Goal: Task Accomplishment & Management: Manage account settings

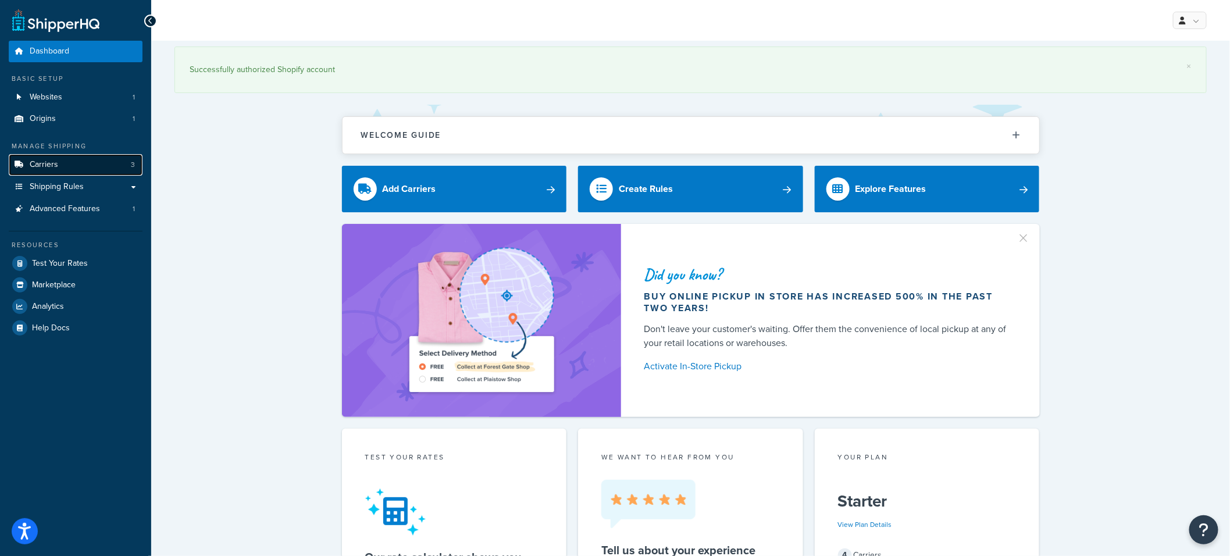
click at [79, 164] on link "Carriers 3" at bounding box center [76, 165] width 134 height 22
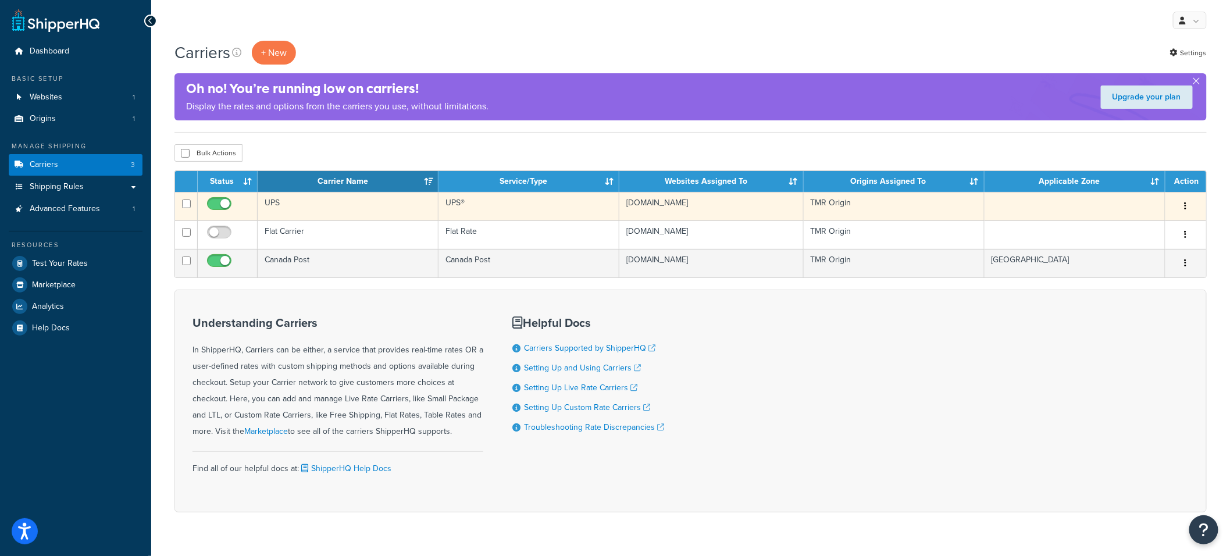
click at [318, 206] on td "UPS" at bounding box center [348, 206] width 181 height 28
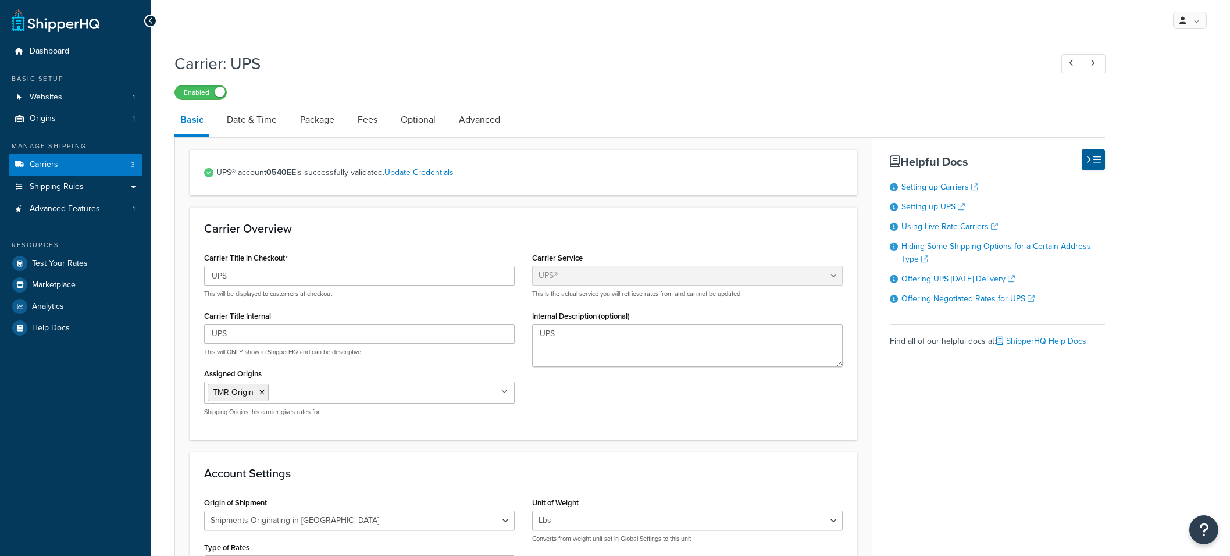
select select "ups"
select select "can"
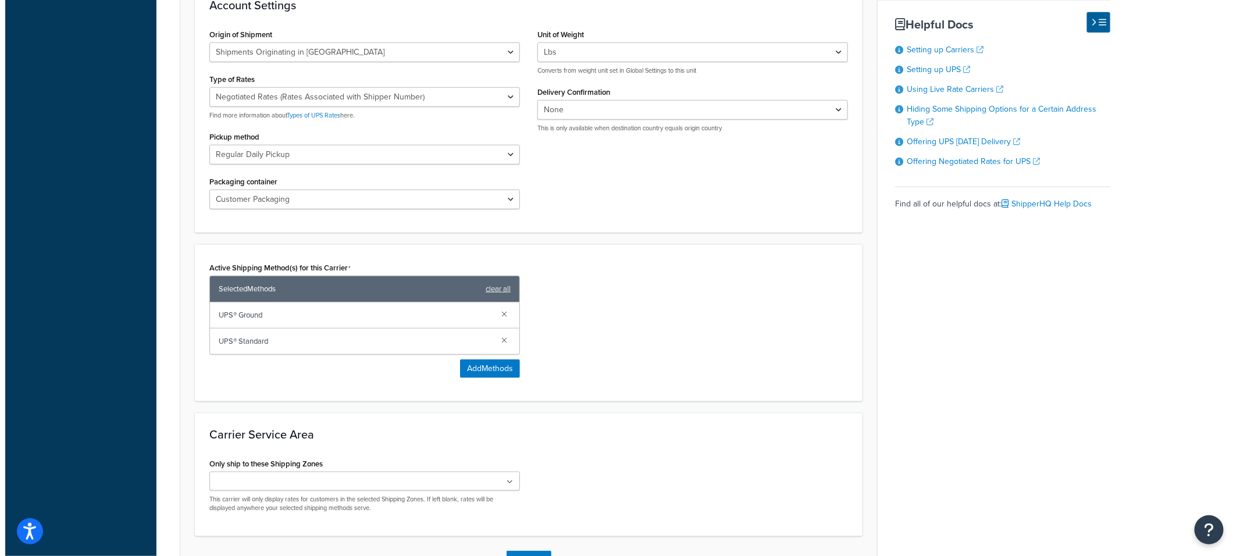
scroll to position [476, 0]
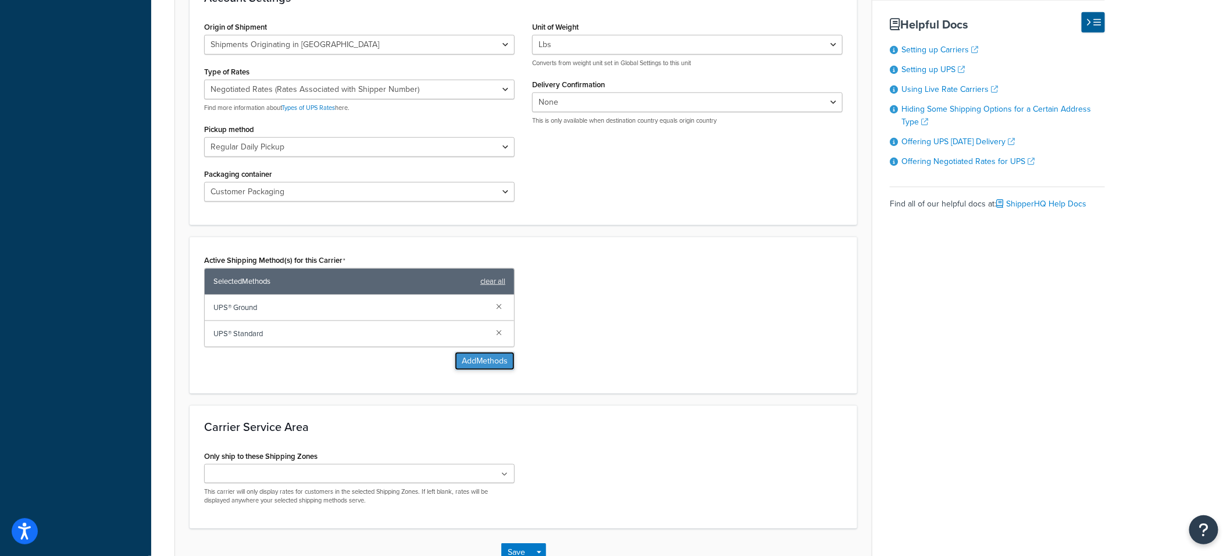
click at [497, 364] on button "Add Methods" at bounding box center [485, 361] width 60 height 19
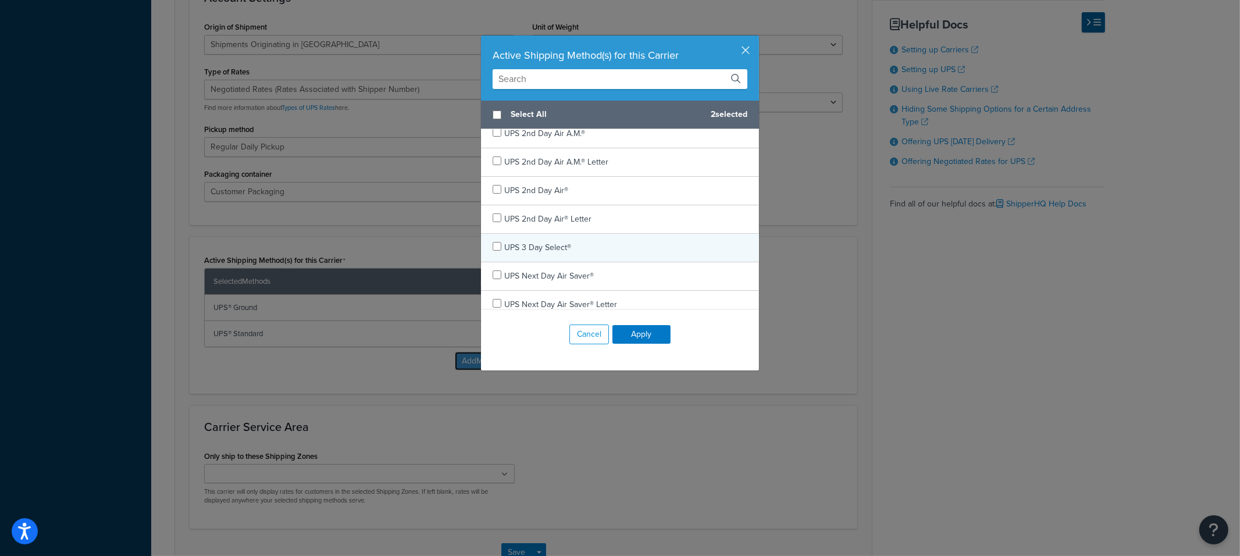
scroll to position [19, 0]
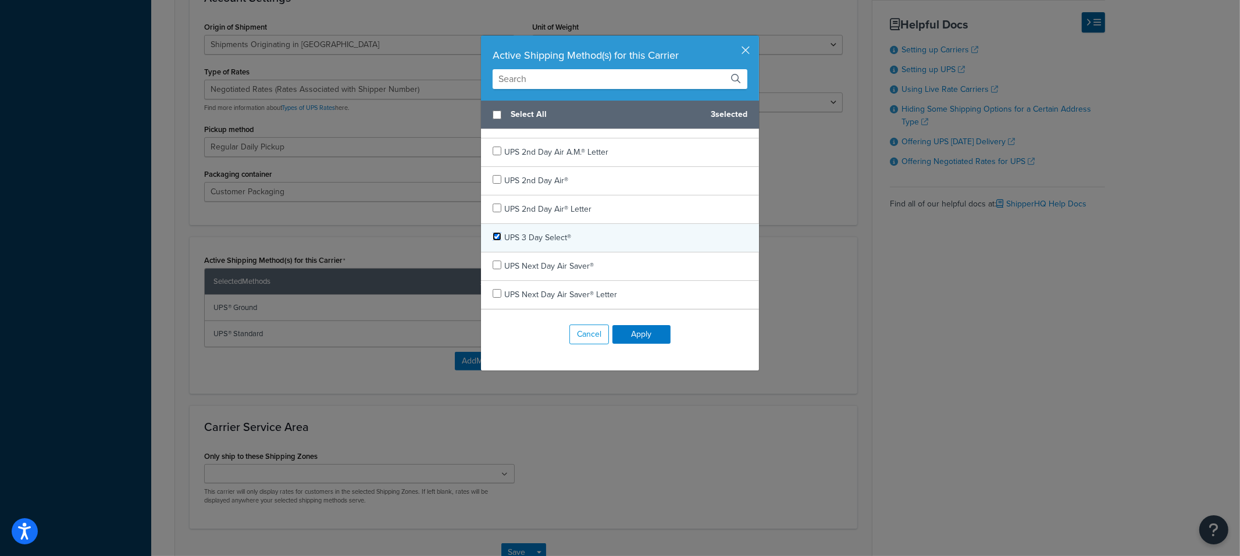
click at [492, 238] on input "checkbox" at bounding box center [496, 236] width 9 height 9
checkbox input "true"
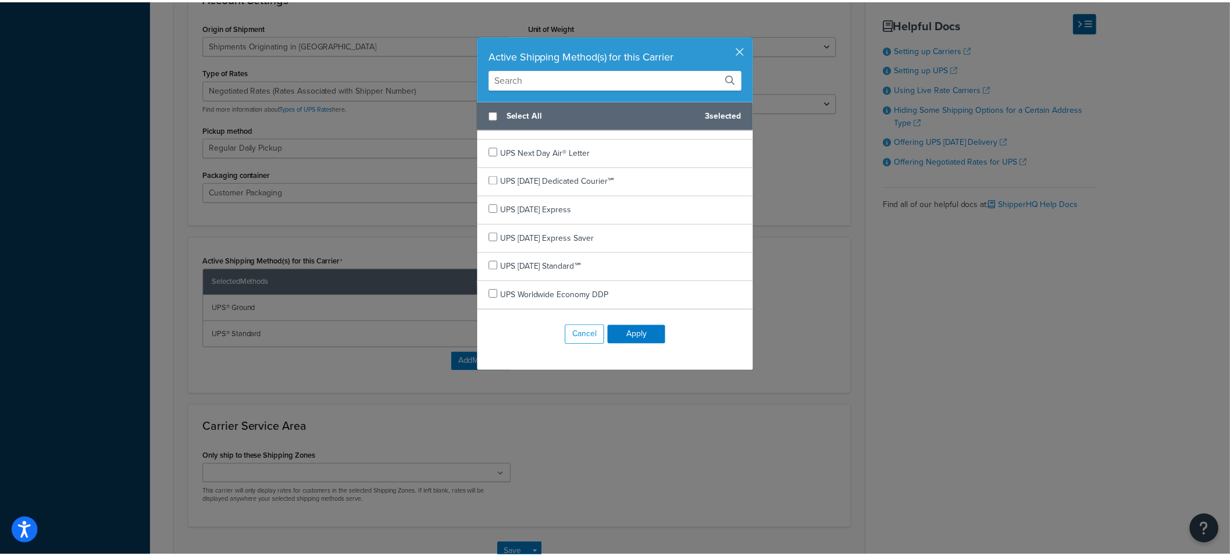
scroll to position [367, 0]
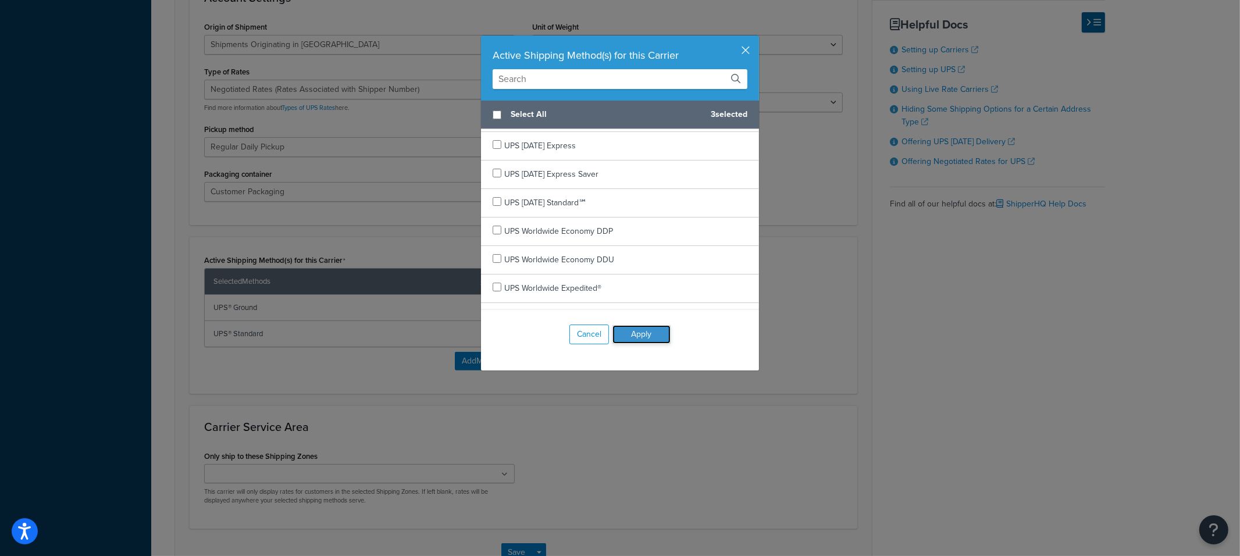
click at [643, 333] on button "Apply" at bounding box center [641, 334] width 58 height 19
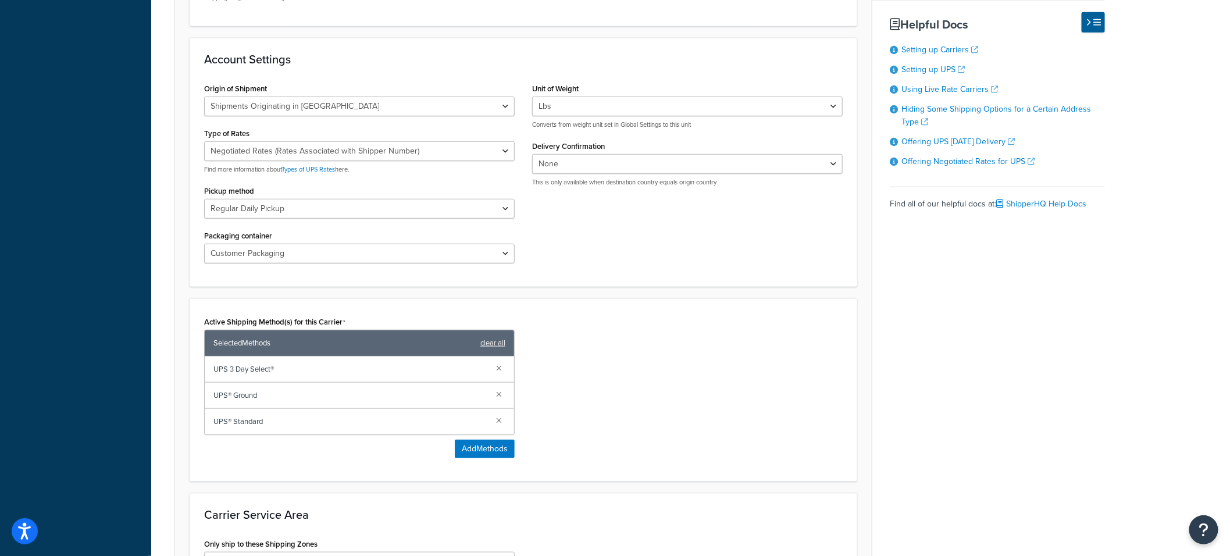
scroll to position [580, 0]
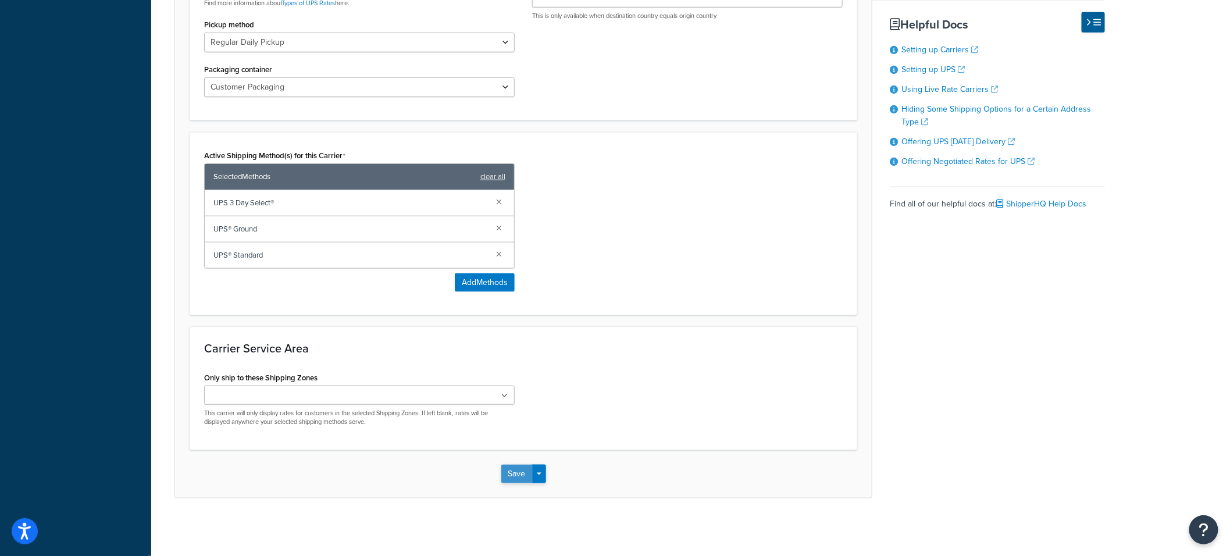
click at [520, 469] on button "Save" at bounding box center [516, 474] width 31 height 19
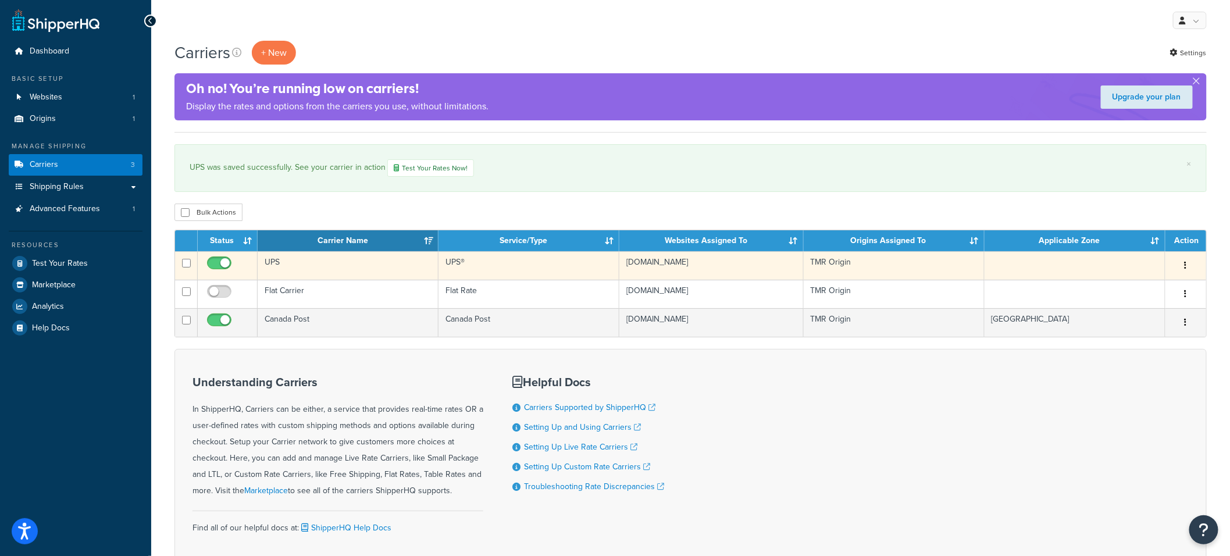
click at [307, 262] on td "UPS" at bounding box center [348, 265] width 181 height 28
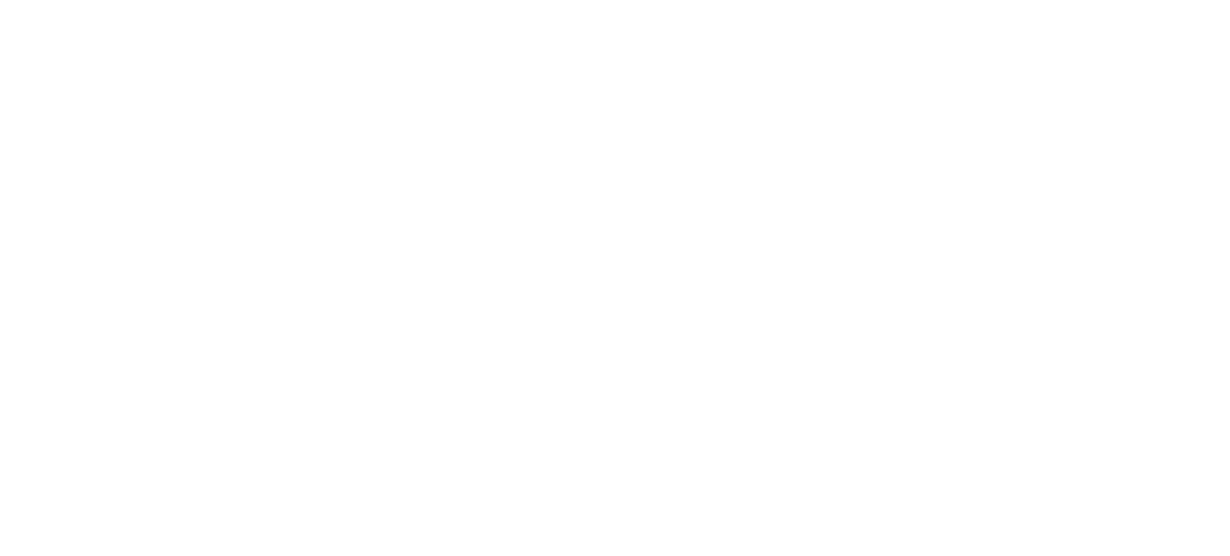
select select "ups"
select select "can"
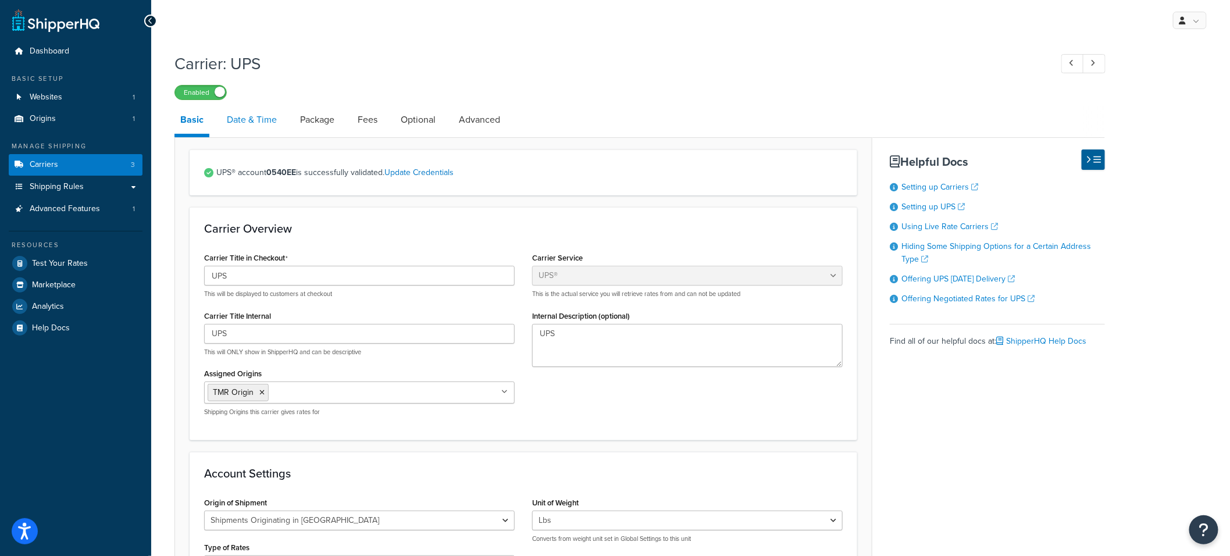
click at [263, 122] on link "Date & Time" at bounding box center [252, 120] width 62 height 28
select select "yMMMEd"
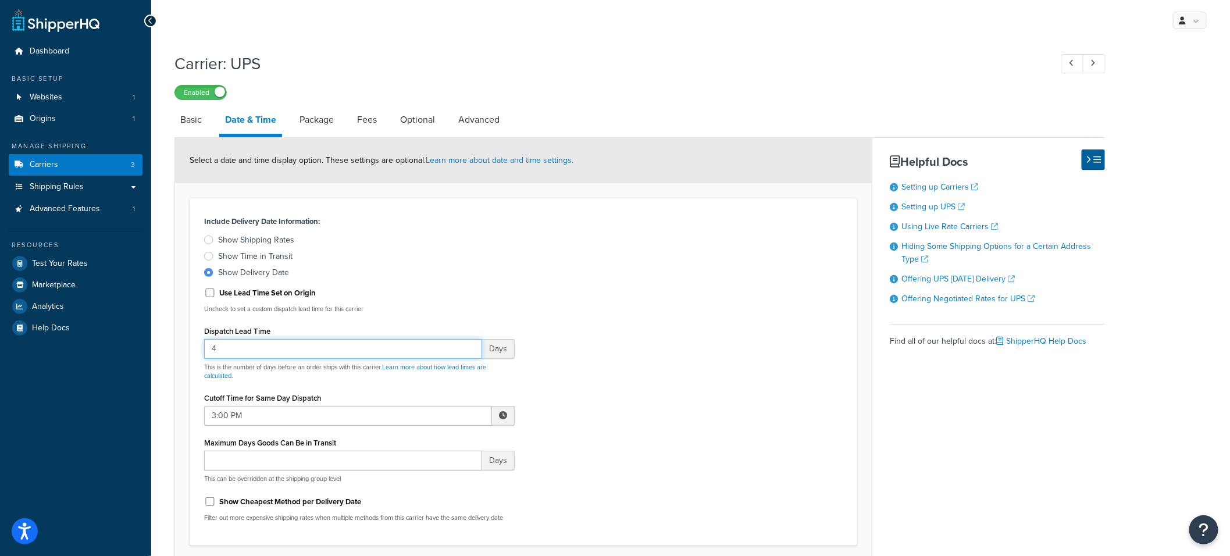
drag, startPoint x: 242, startPoint y: 355, endPoint x: 180, endPoint y: 342, distance: 64.0
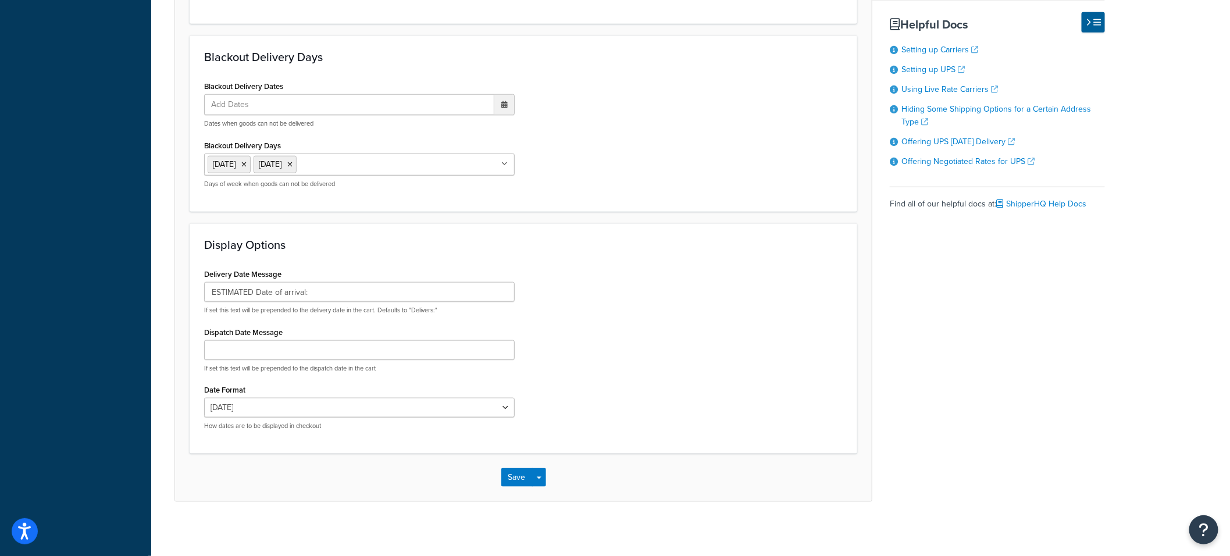
scroll to position [526, 0]
type input "2"
click at [517, 467] on button "Save" at bounding box center [516, 473] width 31 height 19
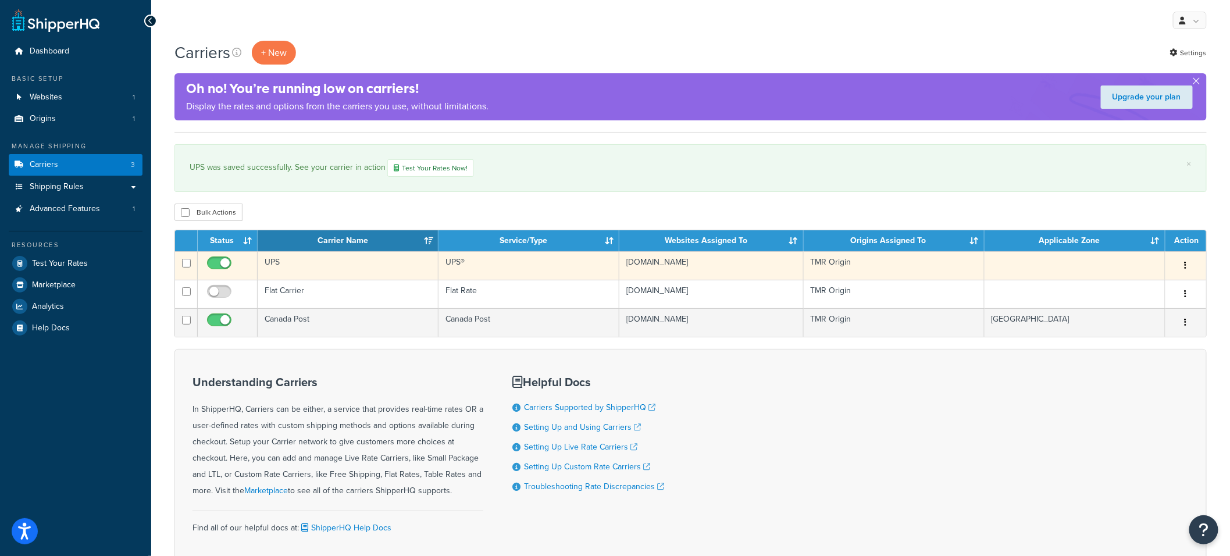
click at [325, 270] on td "UPS" at bounding box center [348, 265] width 181 height 28
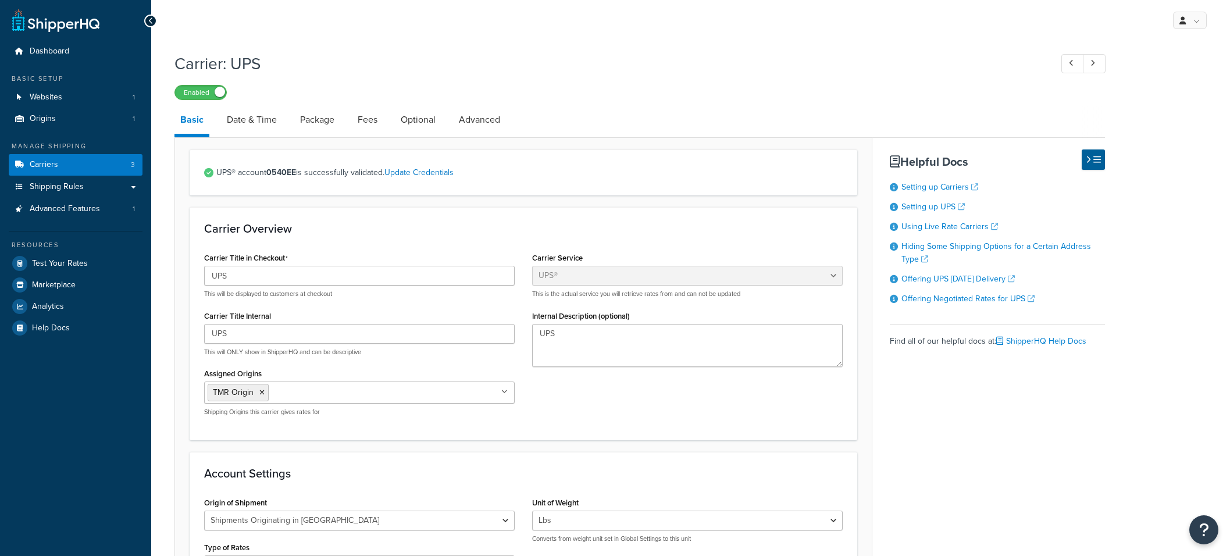
select select "ups"
select select "can"
click at [374, 120] on link "Fees" at bounding box center [367, 120] width 31 height 28
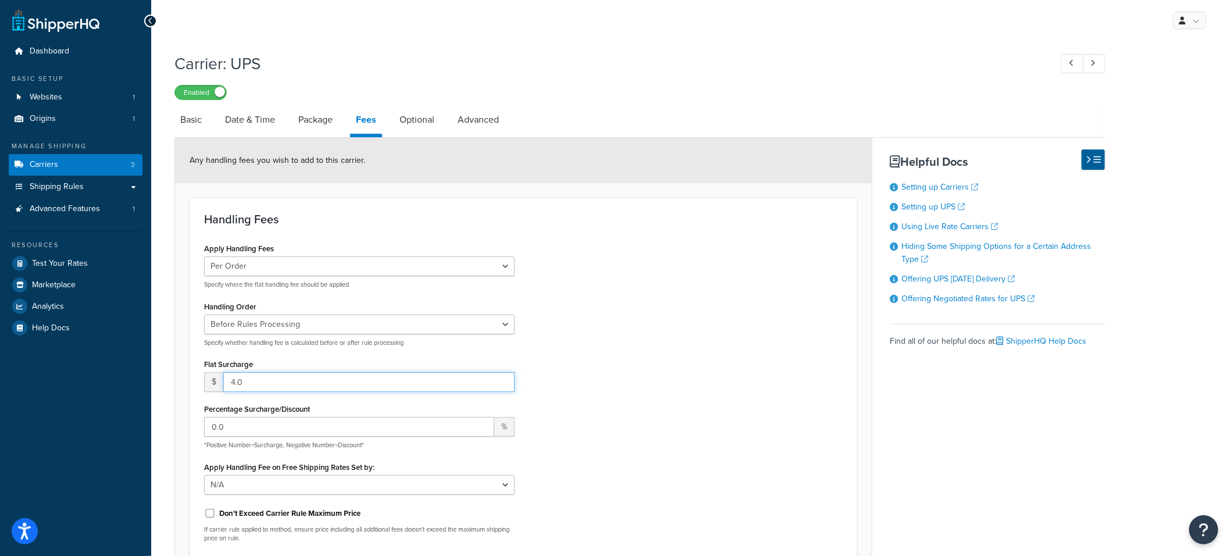
drag, startPoint x: 265, startPoint y: 384, endPoint x: 213, endPoint y: 384, distance: 52.3
click at [213, 384] on div "$ 4.0" at bounding box center [359, 382] width 310 height 20
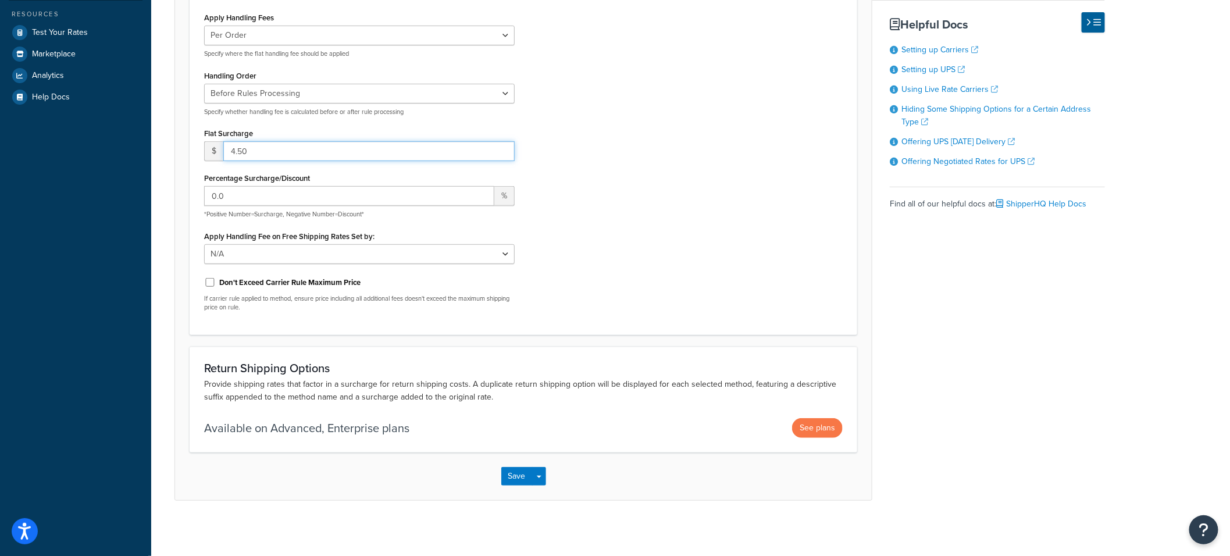
scroll to position [233, 0]
type input "4.50"
click at [512, 474] on button "Save" at bounding box center [516, 474] width 31 height 19
